Goal: Task Accomplishment & Management: Manage account settings

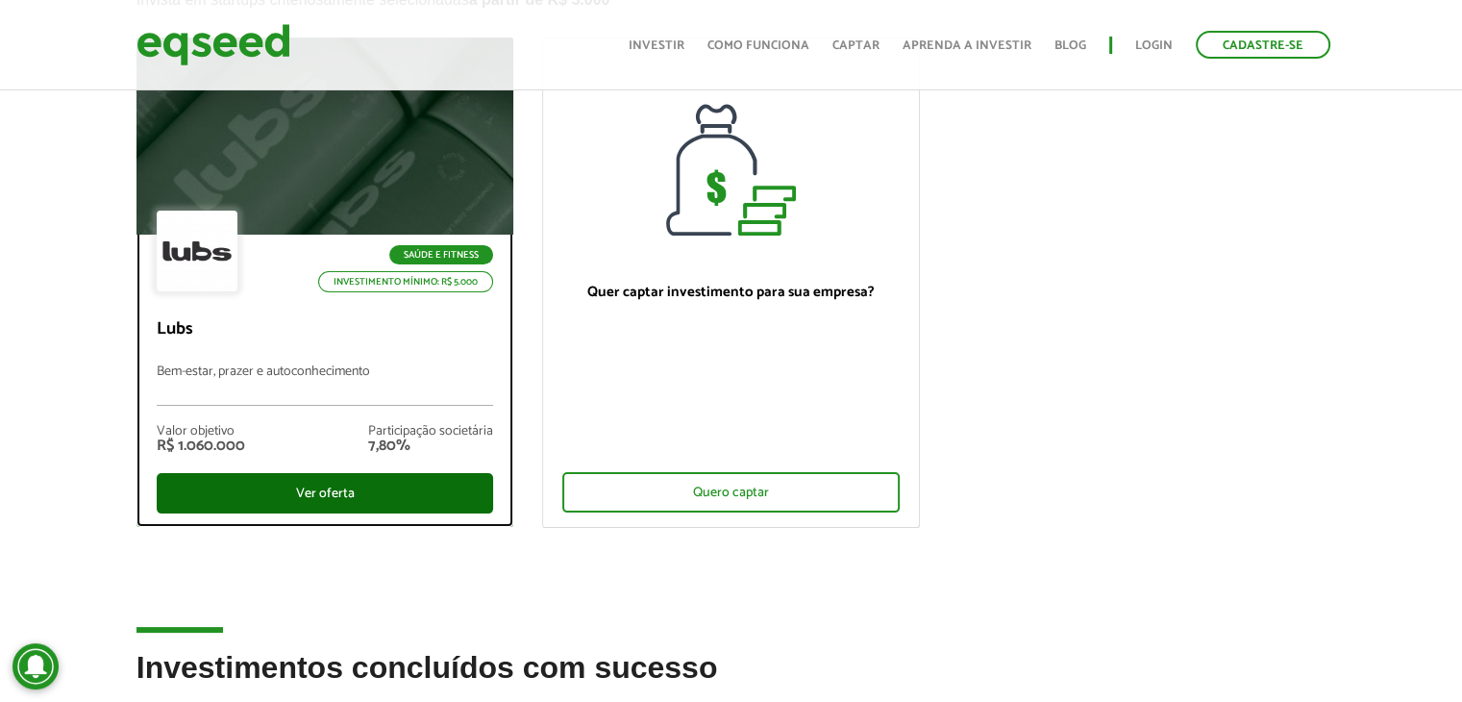
click at [383, 487] on div "Ver oferta" at bounding box center [325, 493] width 337 height 40
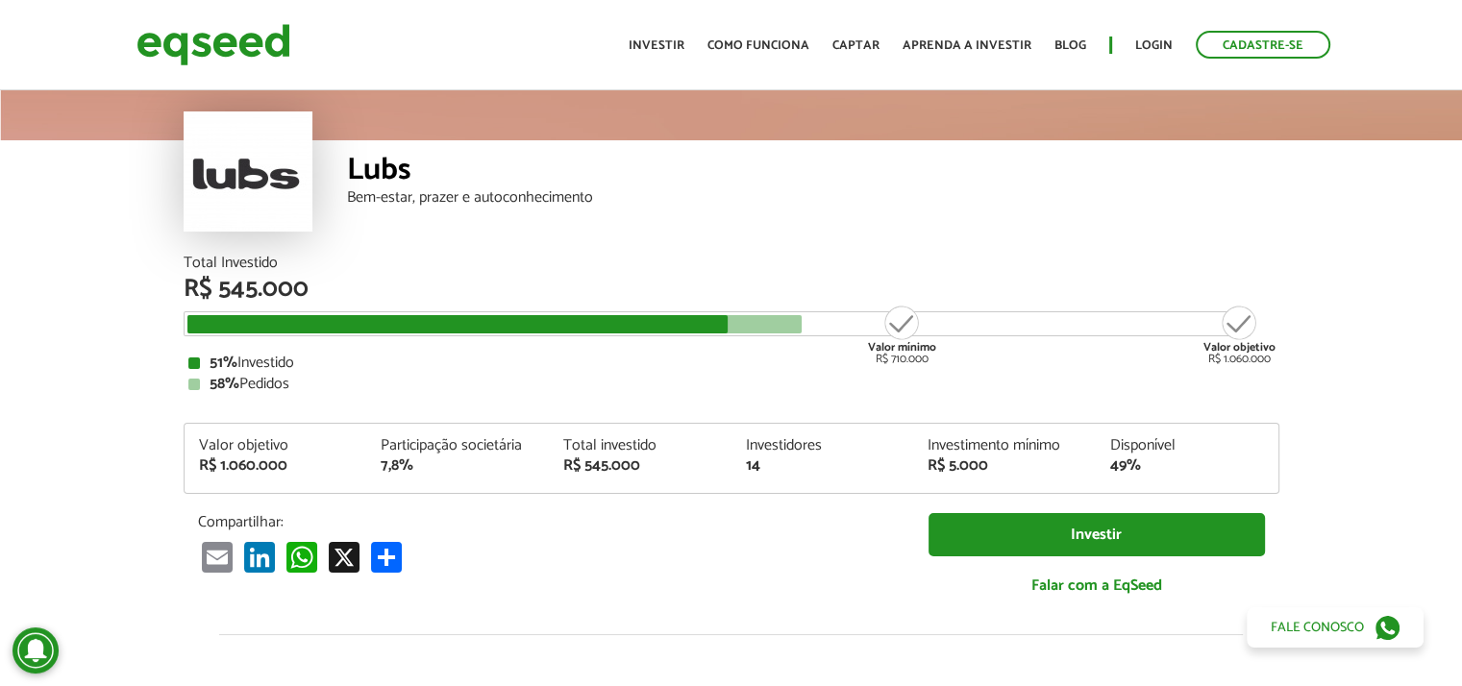
scroll to position [96, 0]
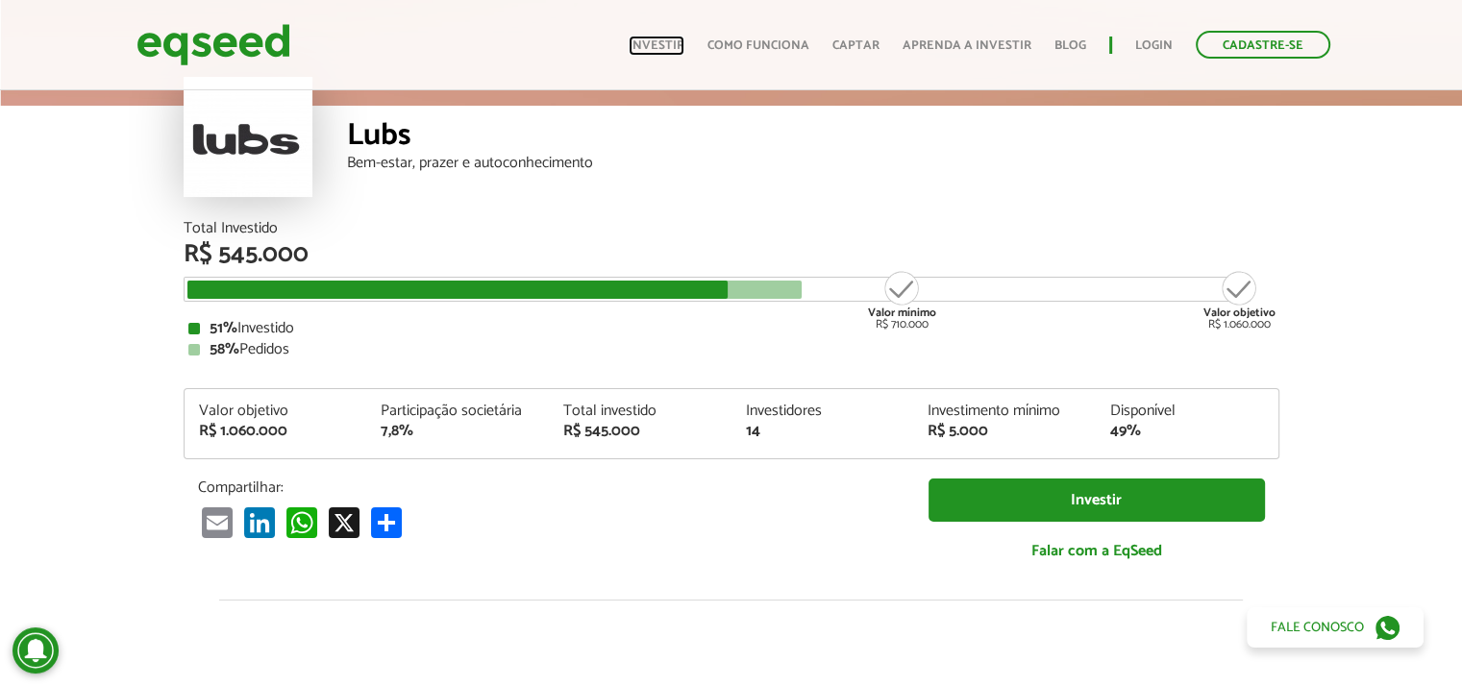
click at [657, 39] on link "Investir" at bounding box center [657, 45] width 56 height 12
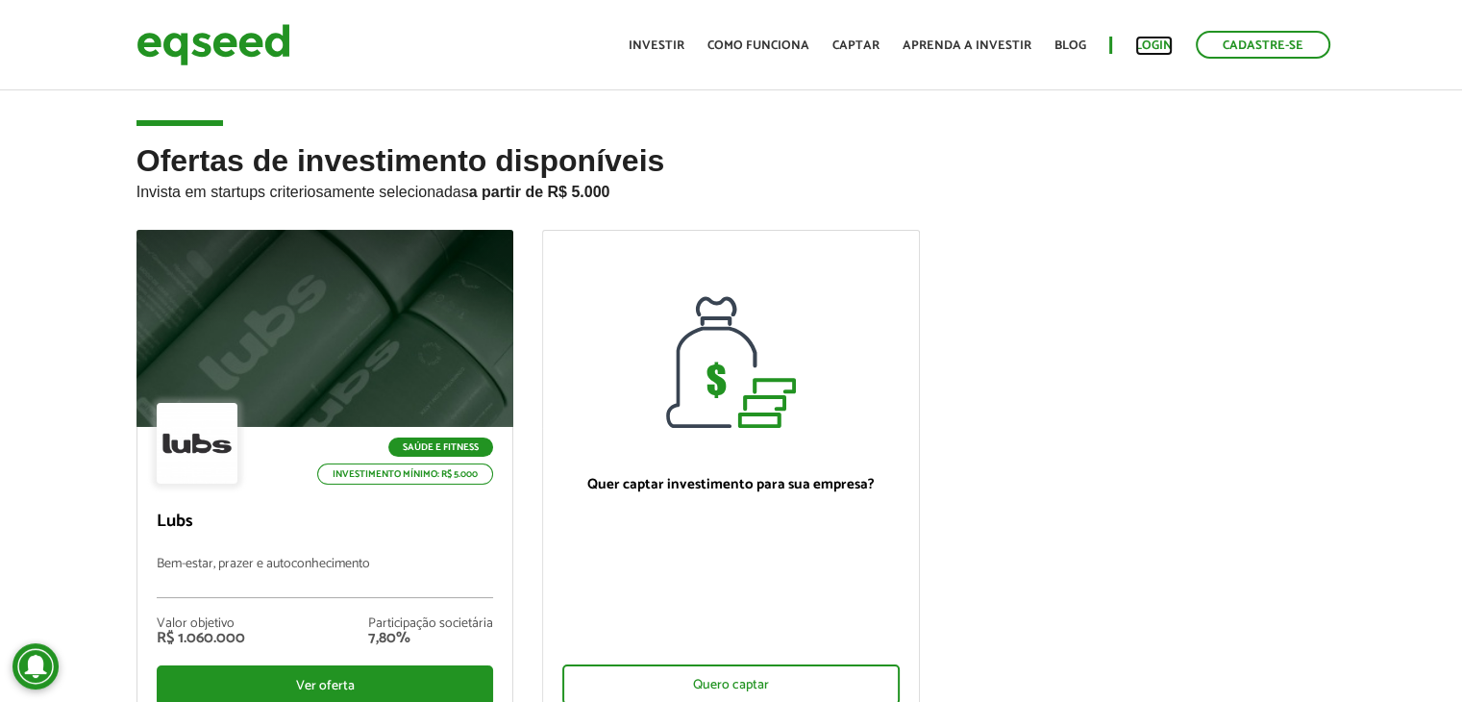
click at [1158, 39] on link "Login" at bounding box center [1153, 45] width 37 height 12
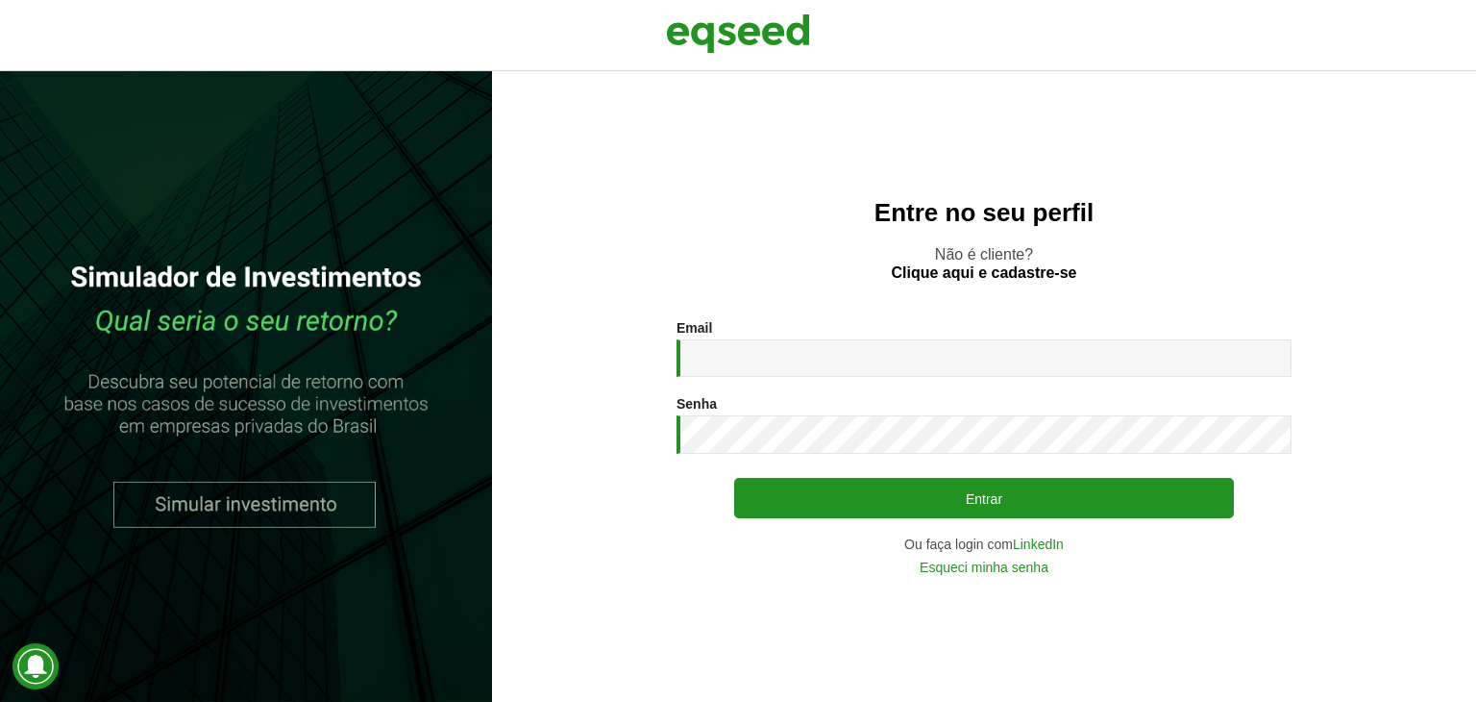
click at [773, 359] on input "Email *" at bounding box center [984, 357] width 615 height 37
type input "**********"
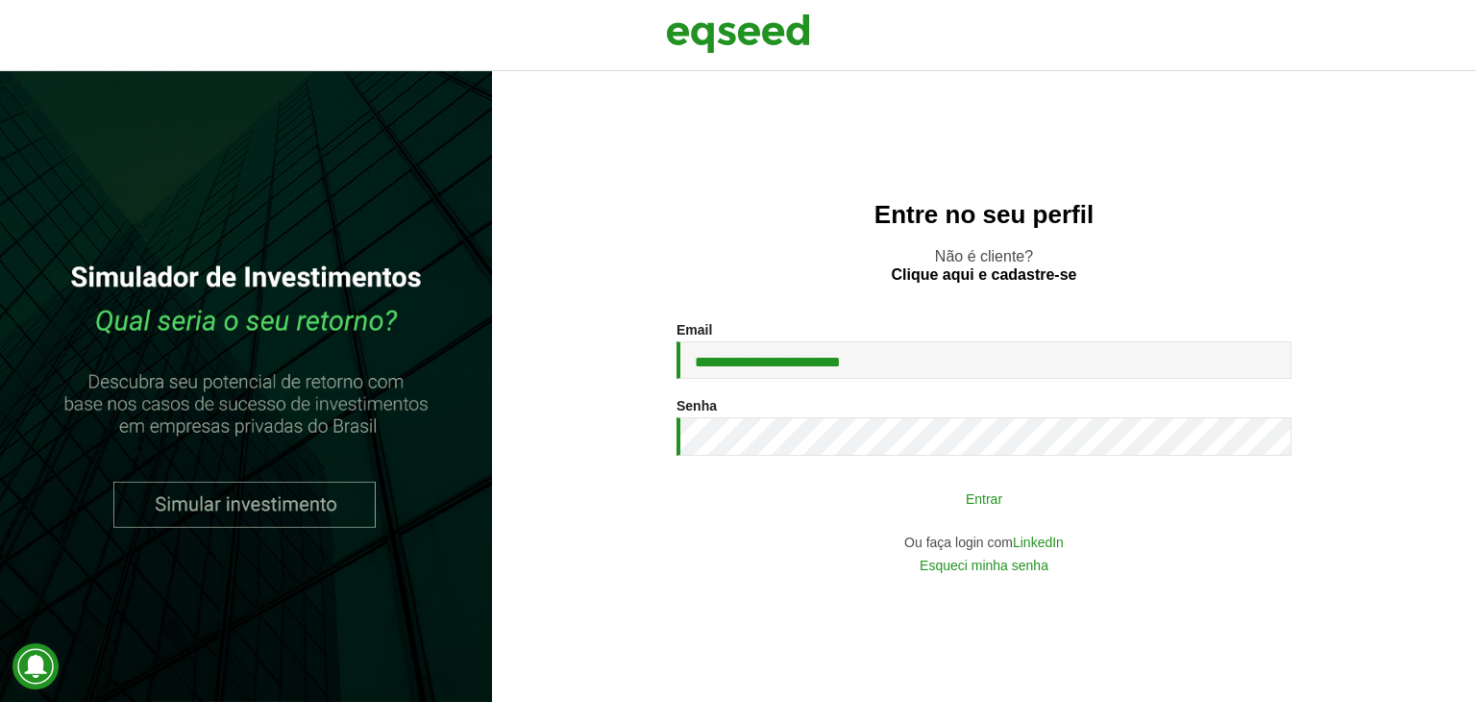
click at [936, 494] on button "Entrar" at bounding box center [984, 498] width 500 height 37
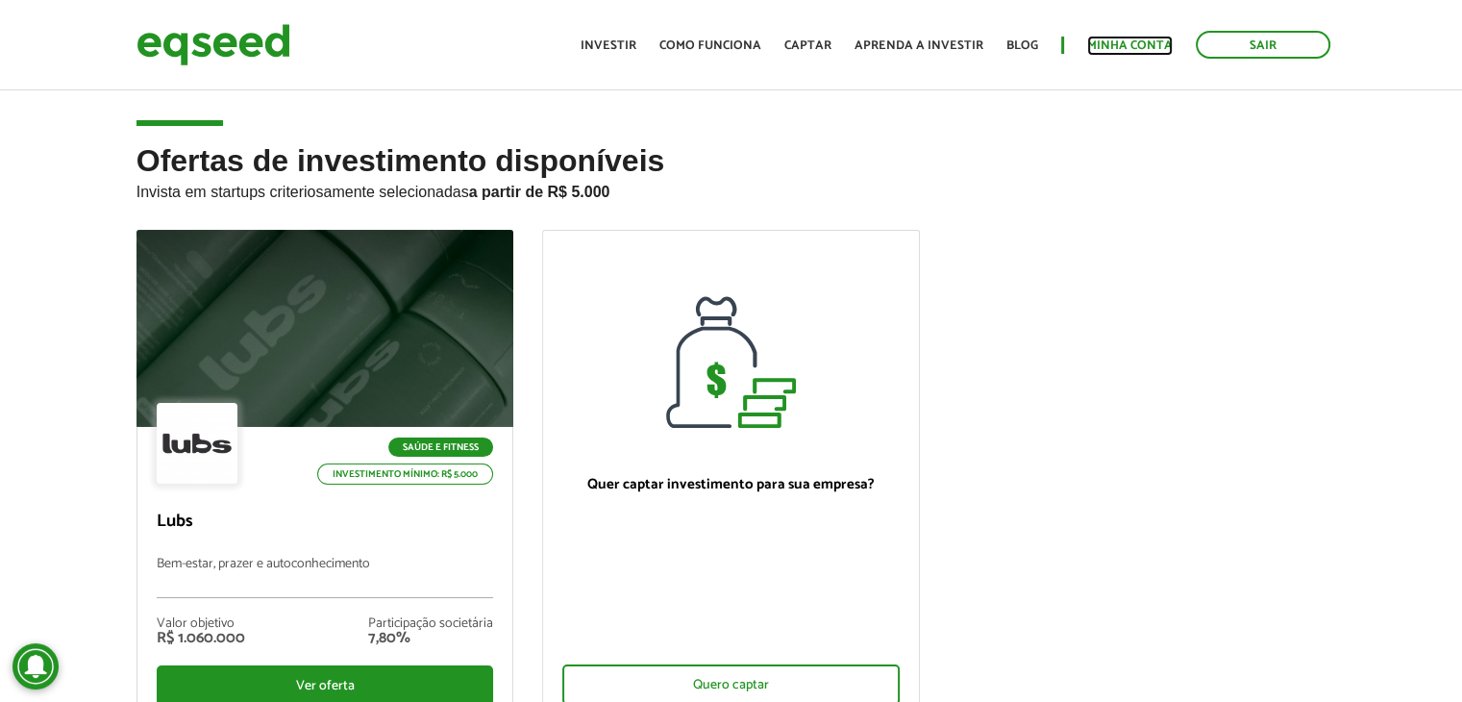
click at [1113, 42] on link "Minha conta" at bounding box center [1130, 45] width 86 height 12
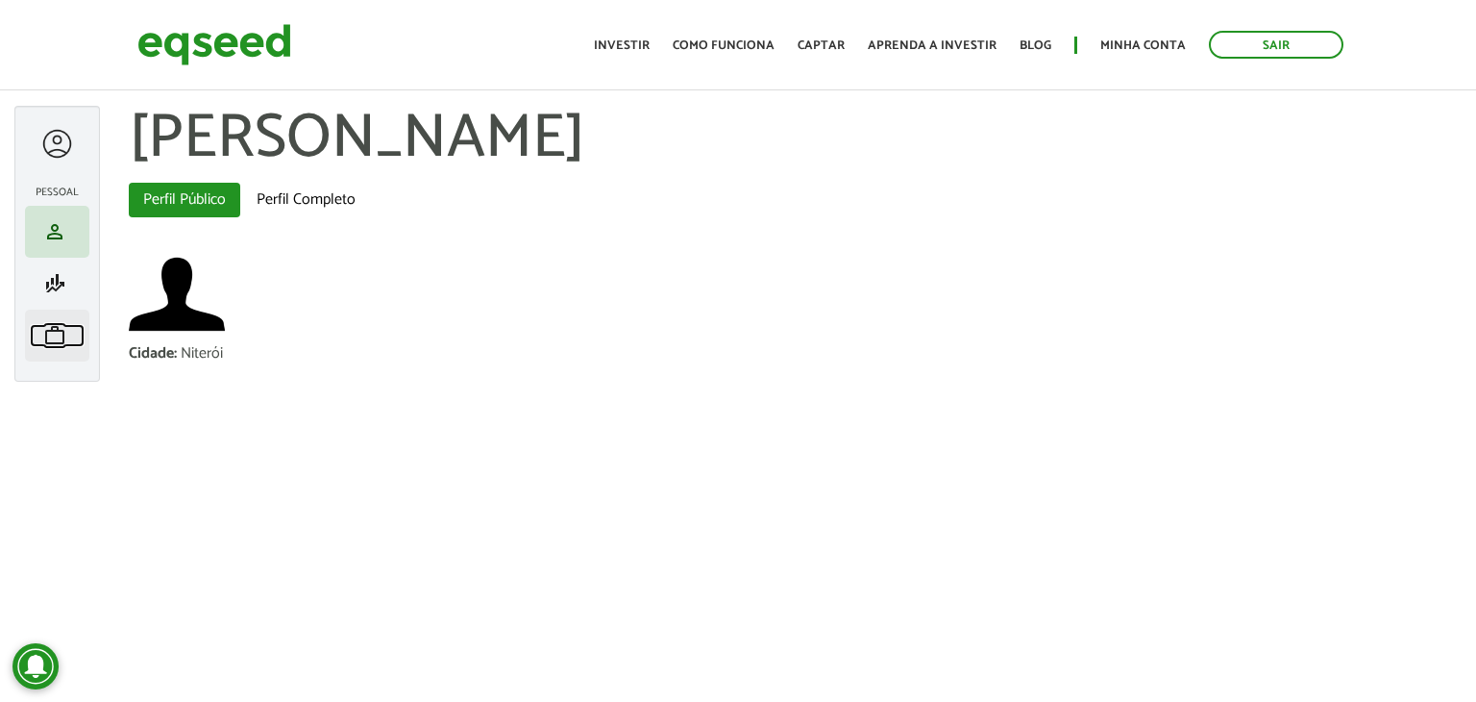
click at [58, 345] on span "work" at bounding box center [54, 335] width 23 height 23
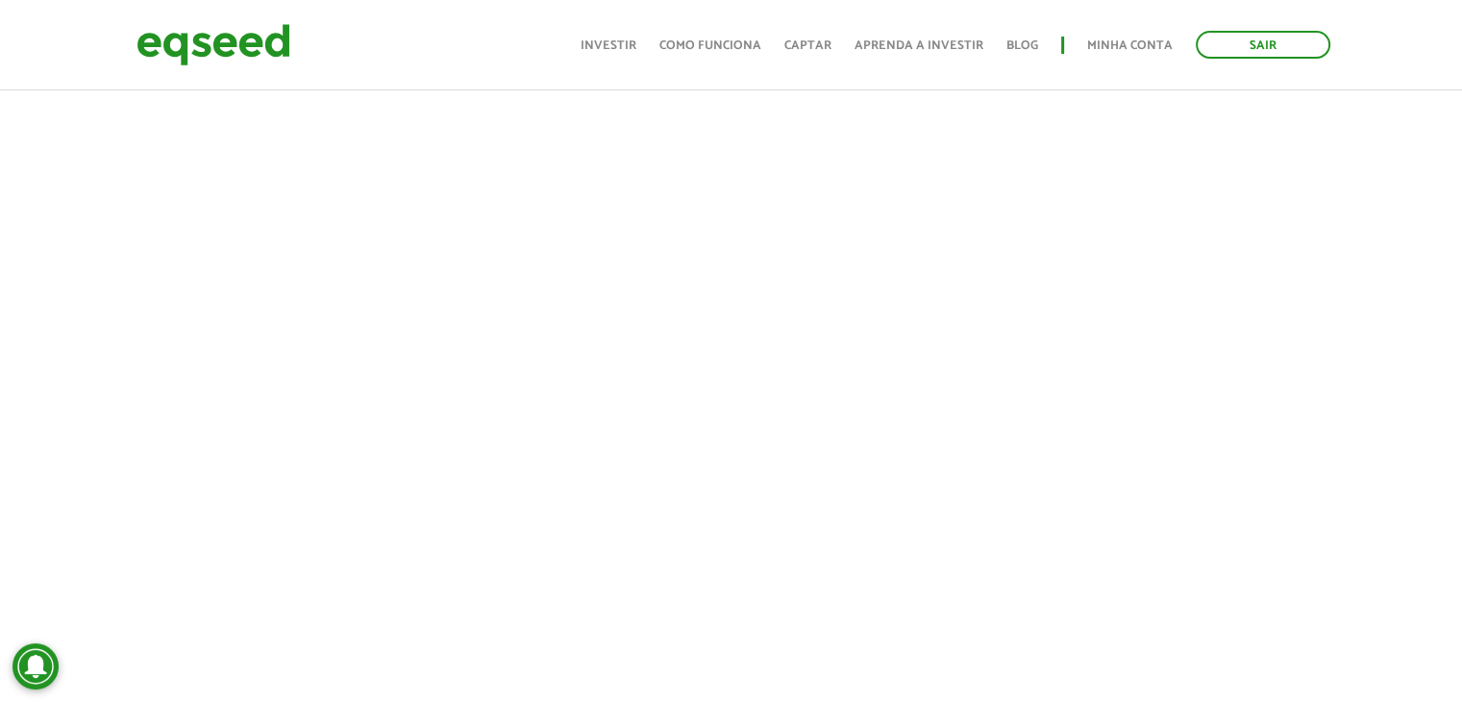
scroll to position [673, 0]
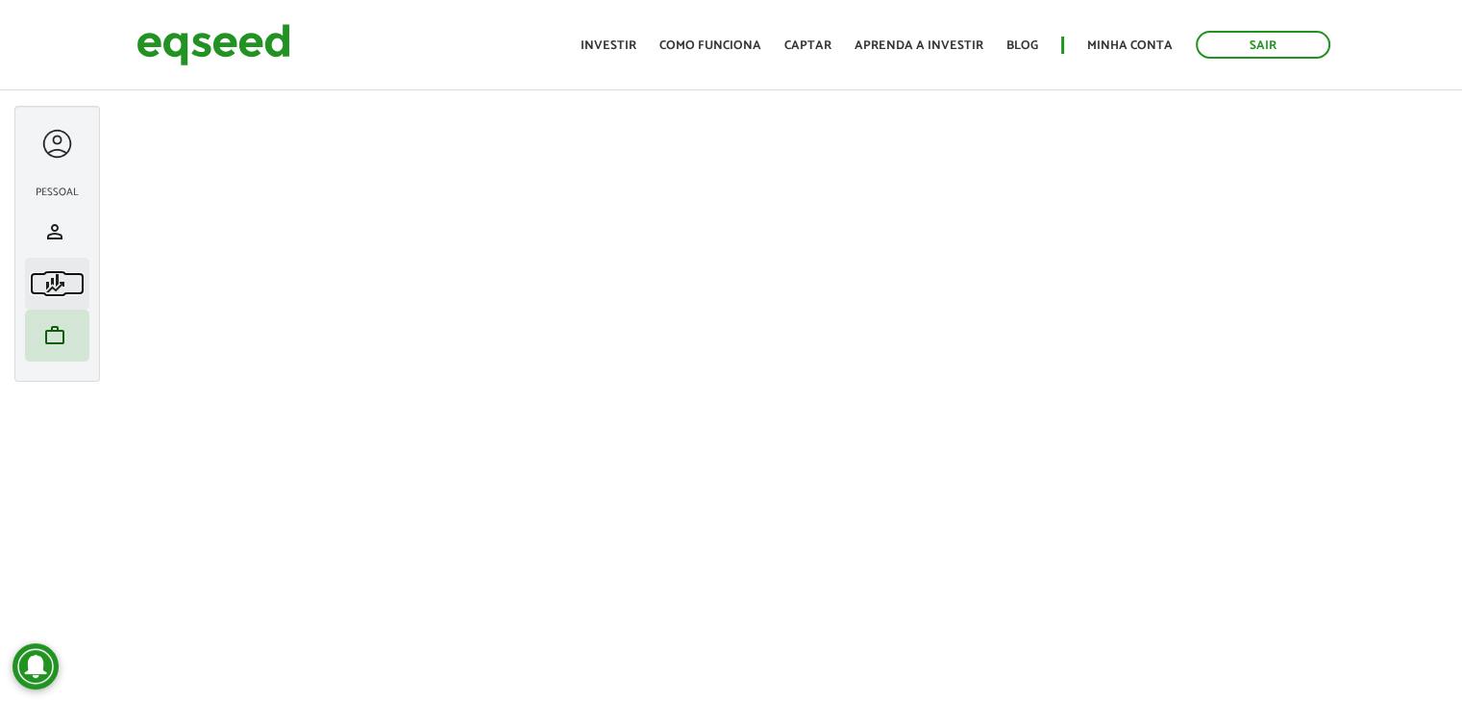
click at [53, 284] on span "finance_mode" at bounding box center [54, 283] width 23 height 23
click at [47, 329] on span "work" at bounding box center [54, 335] width 23 height 23
click at [215, 31] on img at bounding box center [213, 44] width 154 height 51
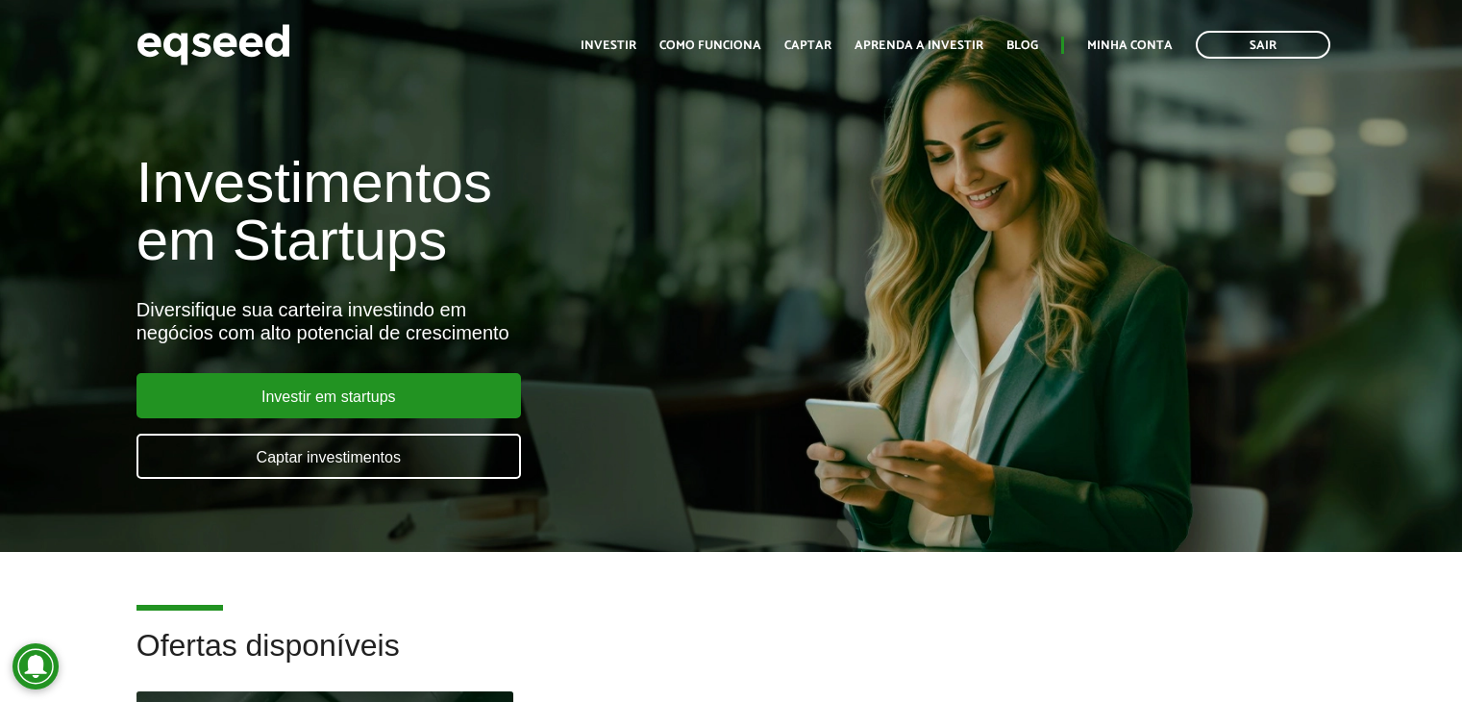
click at [1276, 45] on link "Sair" at bounding box center [1263, 45] width 135 height 28
click at [1160, 39] on link "Login" at bounding box center [1153, 45] width 37 height 12
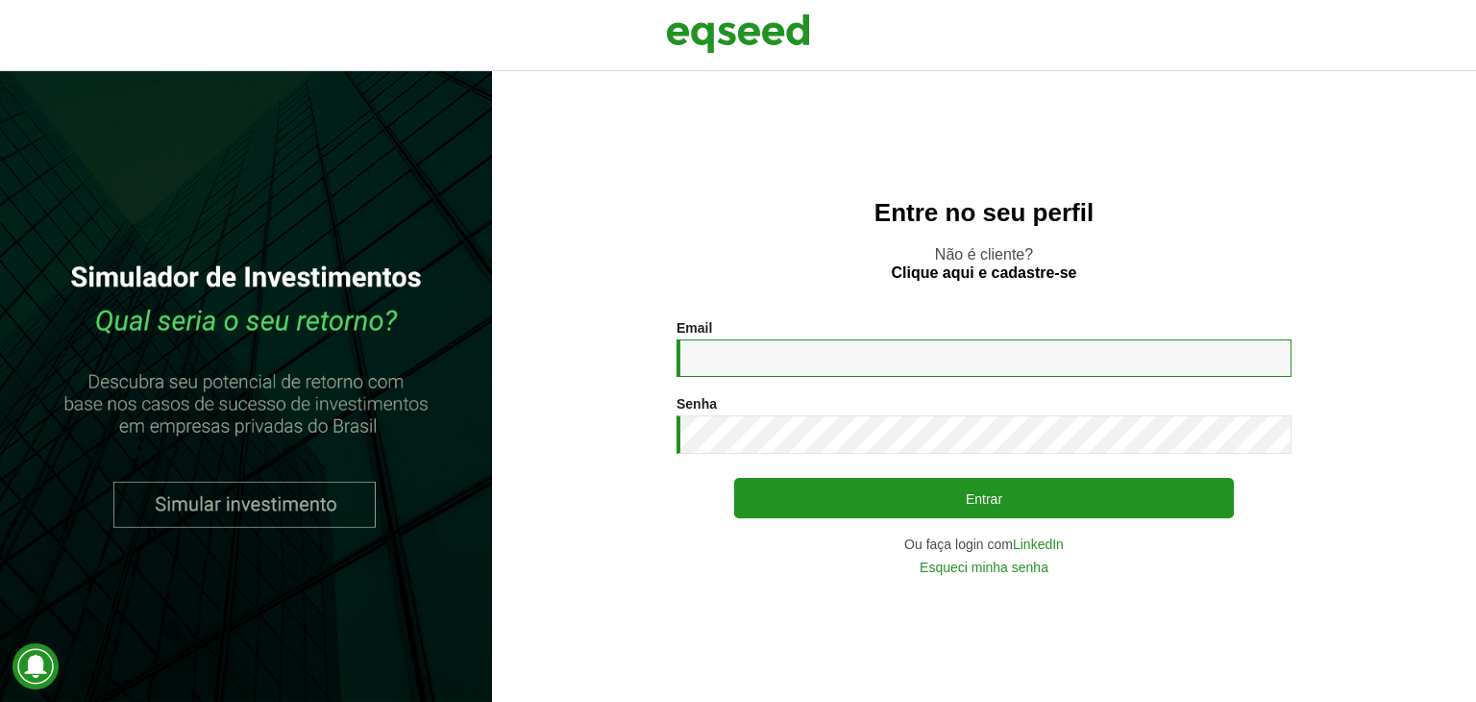
click at [861, 348] on input "Email *" at bounding box center [984, 357] width 615 height 37
click at [734, 371] on input "Email *" at bounding box center [984, 357] width 615 height 37
click at [743, 368] on input "Email *" at bounding box center [984, 357] width 615 height 37
click at [735, 362] on input "Email *" at bounding box center [984, 357] width 615 height 37
click at [735, 359] on input "Email *" at bounding box center [984, 357] width 615 height 37
